Goal: Information Seeking & Learning: Learn about a topic

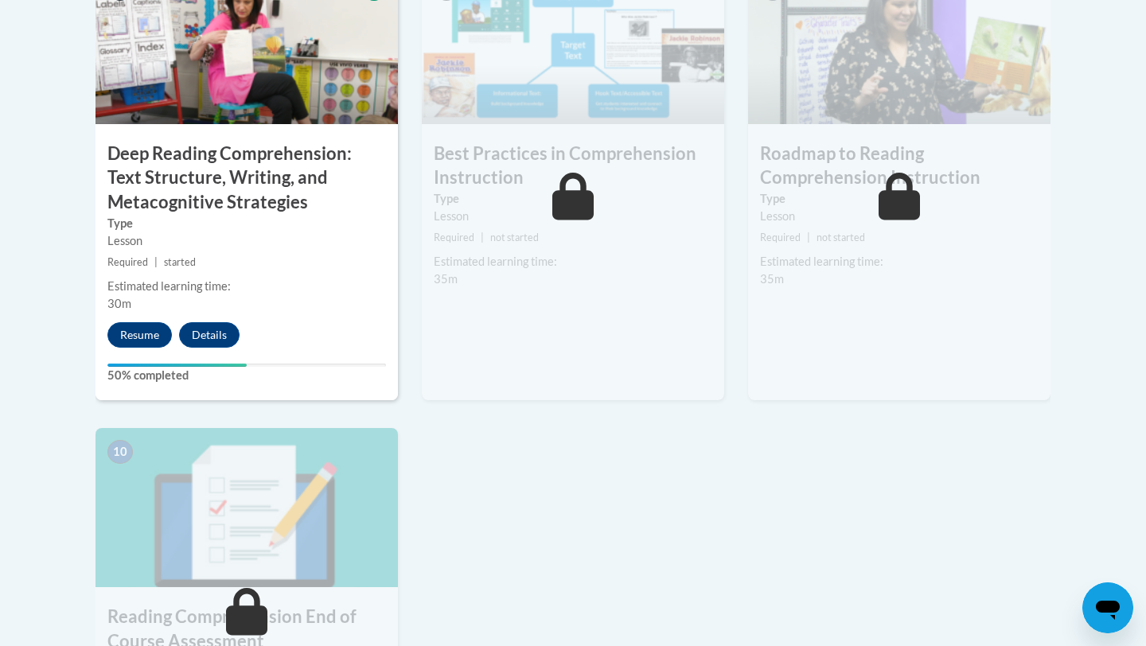
scroll to position [1472, 0]
click at [144, 335] on button "Resume" at bounding box center [139, 334] width 64 height 25
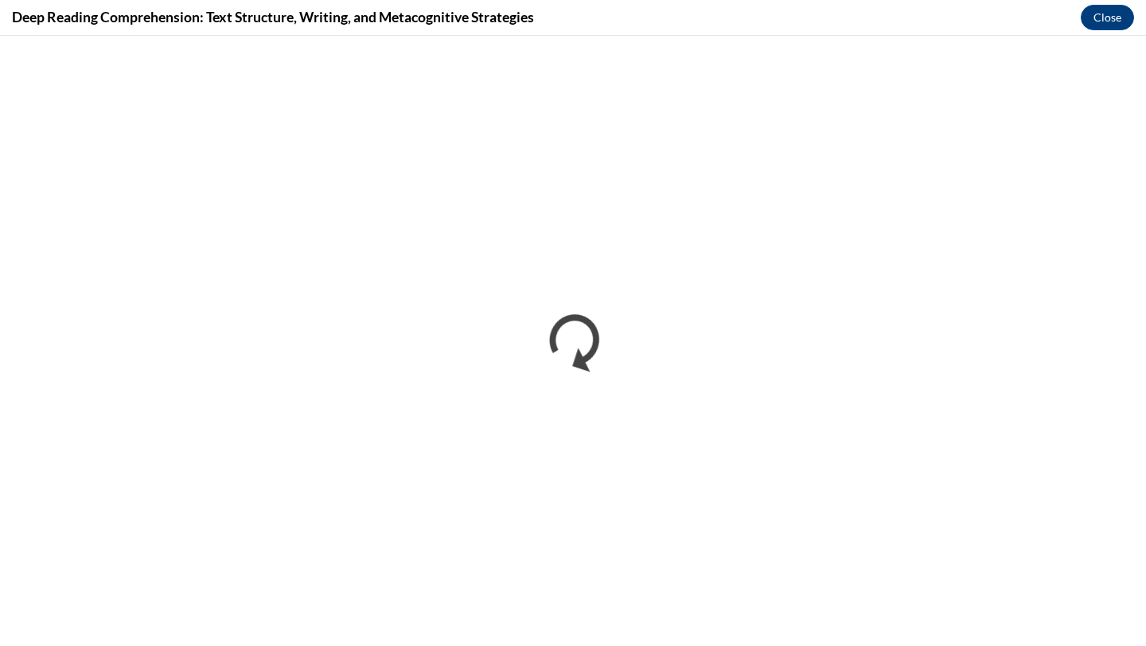
scroll to position [0, 0]
